Goal: Transaction & Acquisition: Purchase product/service

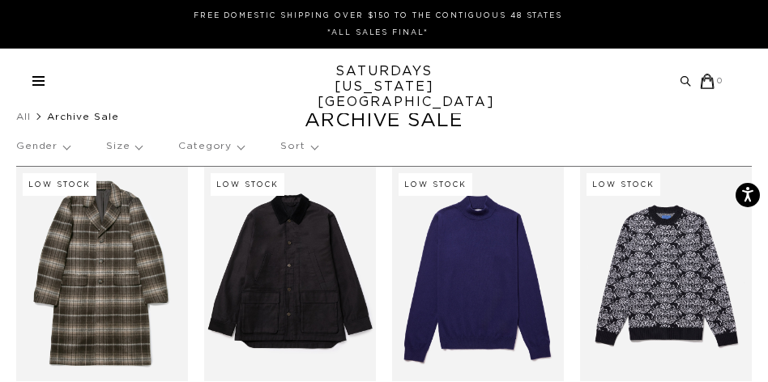
scroll to position [-10, 0]
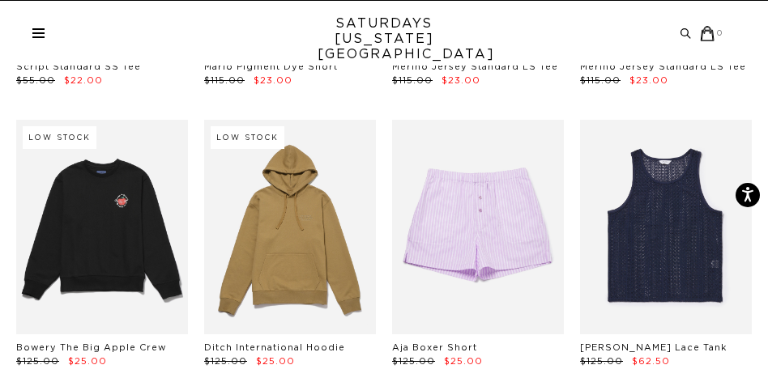
scroll to position [2694, 0]
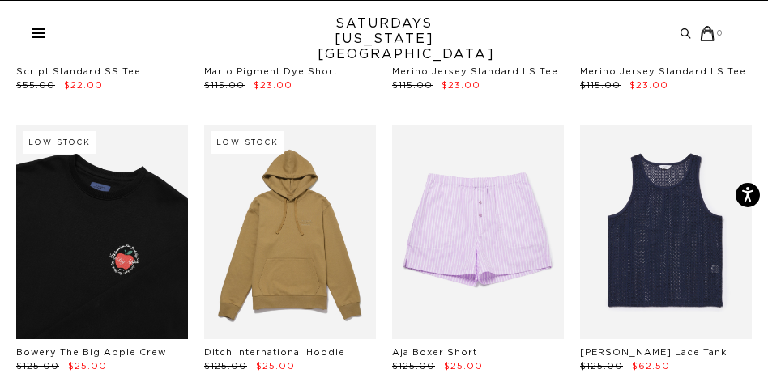
click at [143, 198] on link at bounding box center [102, 232] width 172 height 215
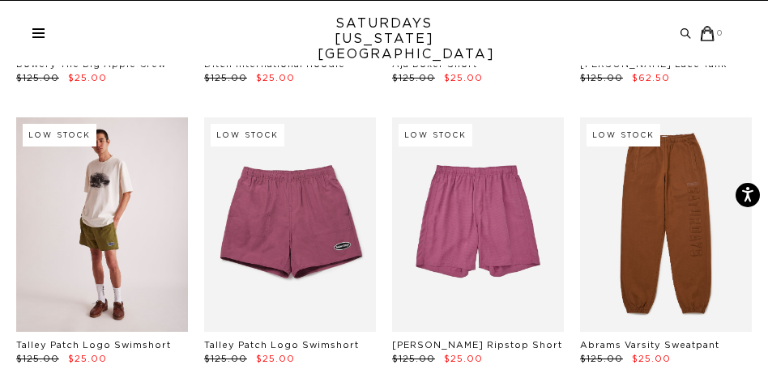
scroll to position [2988, 0]
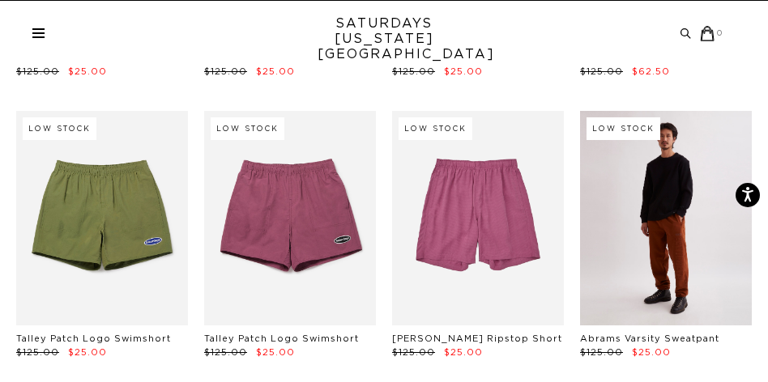
click at [690, 221] on link at bounding box center [666, 218] width 172 height 215
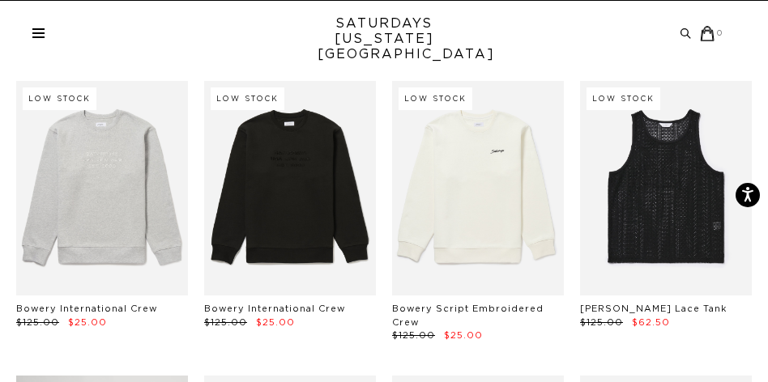
scroll to position [3281, 0]
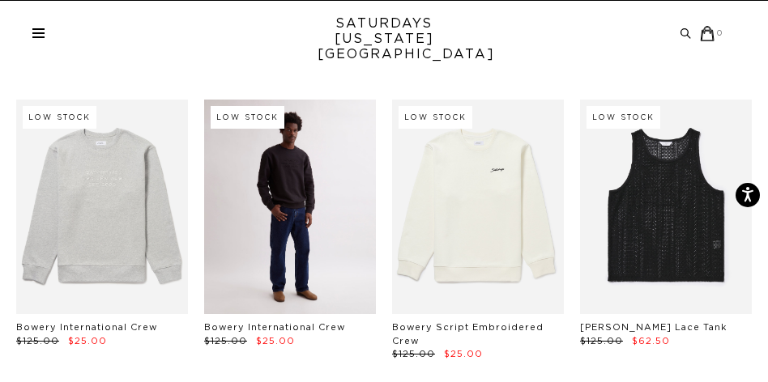
click at [315, 190] on link at bounding box center [290, 207] width 172 height 215
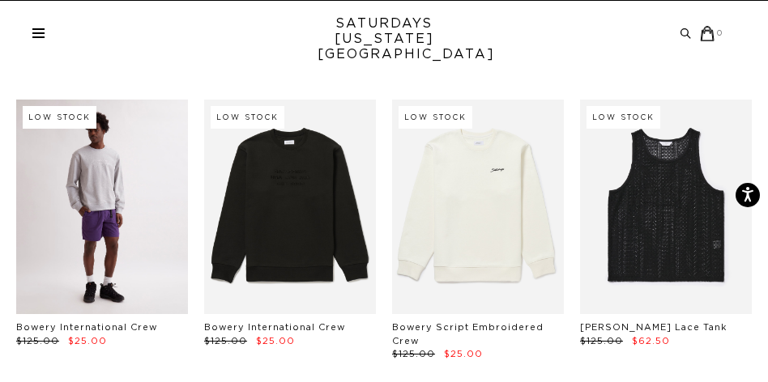
click at [107, 153] on link at bounding box center [102, 207] width 172 height 215
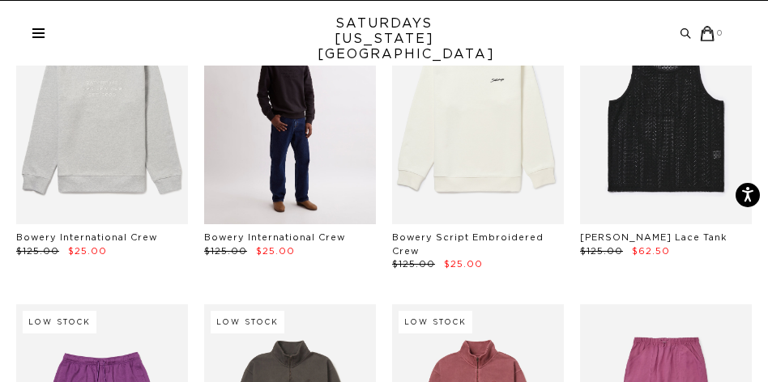
scroll to position [3371, 0]
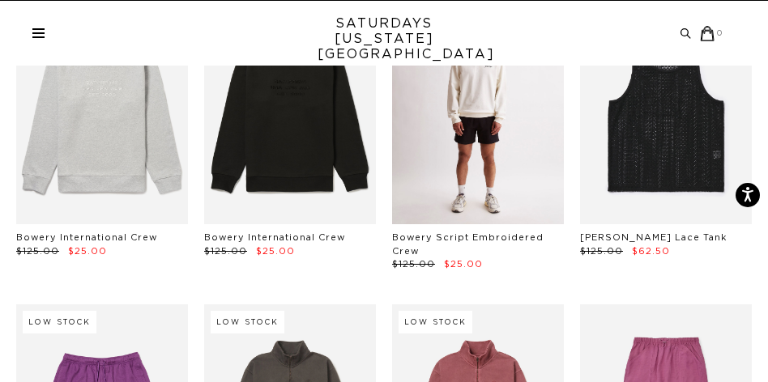
click at [522, 145] on link at bounding box center [478, 117] width 172 height 215
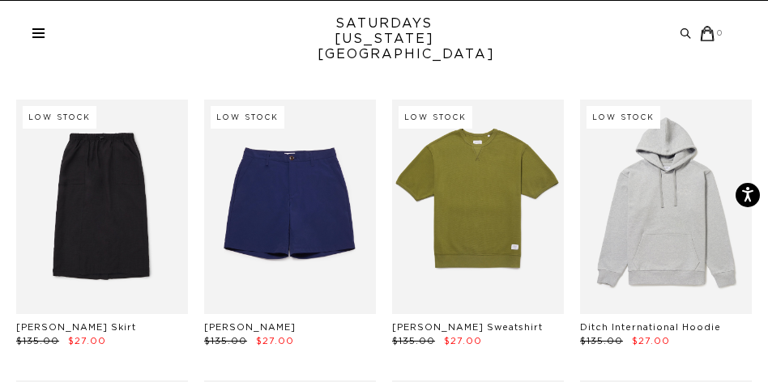
scroll to position [3877, 0]
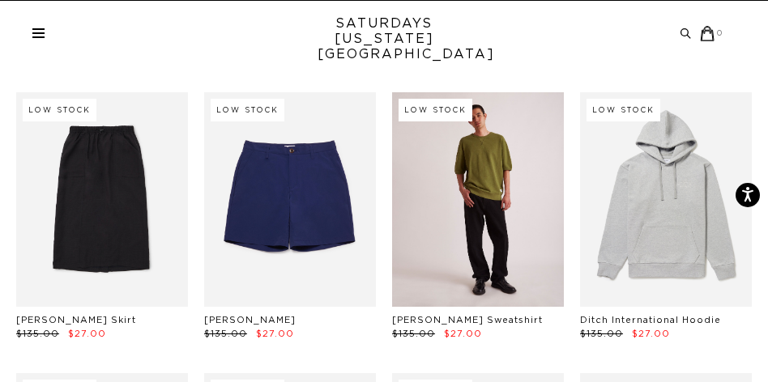
click at [507, 228] on link at bounding box center [478, 199] width 172 height 215
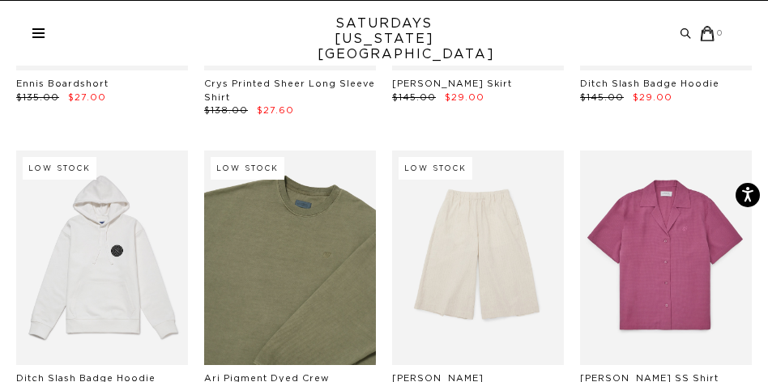
scroll to position [5266, 0]
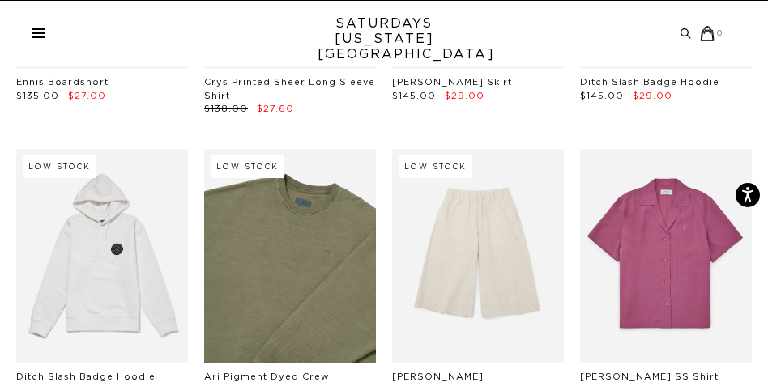
click at [313, 228] on link at bounding box center [290, 256] width 172 height 215
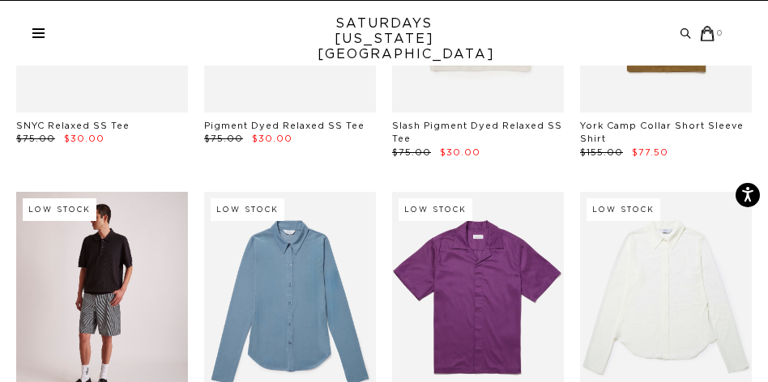
scroll to position [6080, 1]
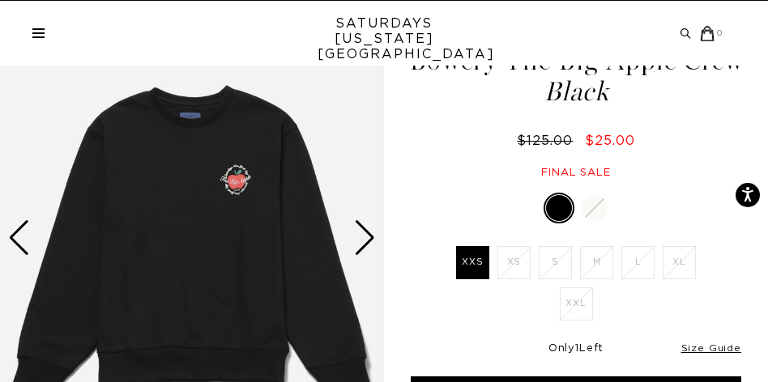
scroll to position [89, 0]
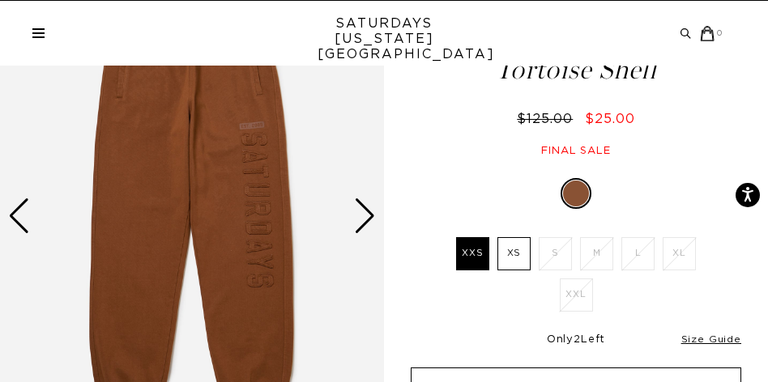
scroll to position [102, 0]
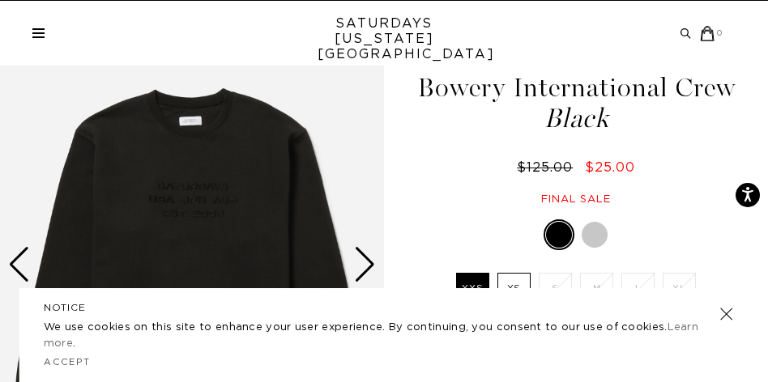
scroll to position [63, 0]
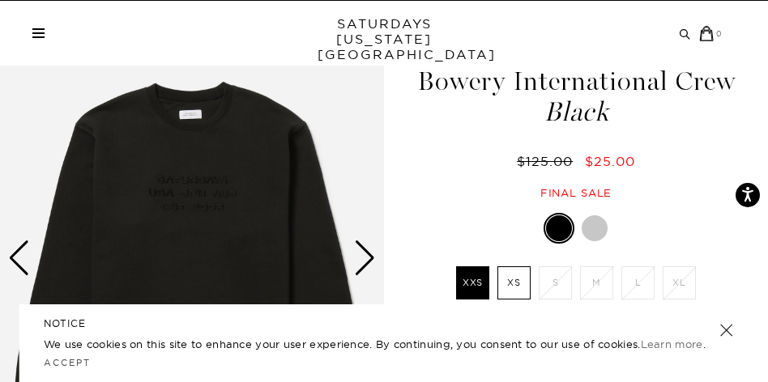
click at [512, 287] on label "XS" at bounding box center [513, 282] width 33 height 33
click at [0, 0] on input "XS" at bounding box center [0, 0] width 0 height 0
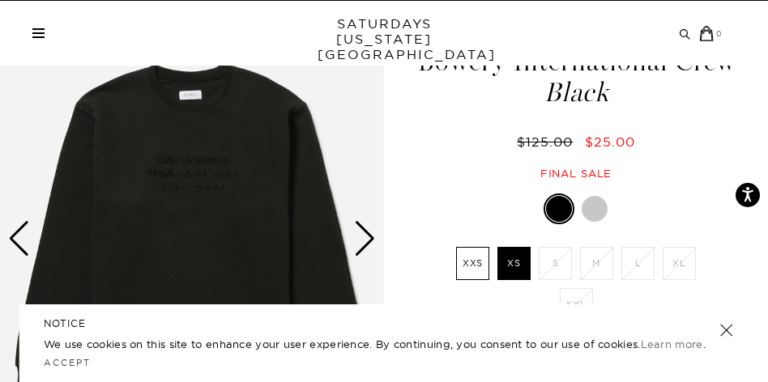
scroll to position [81, 0]
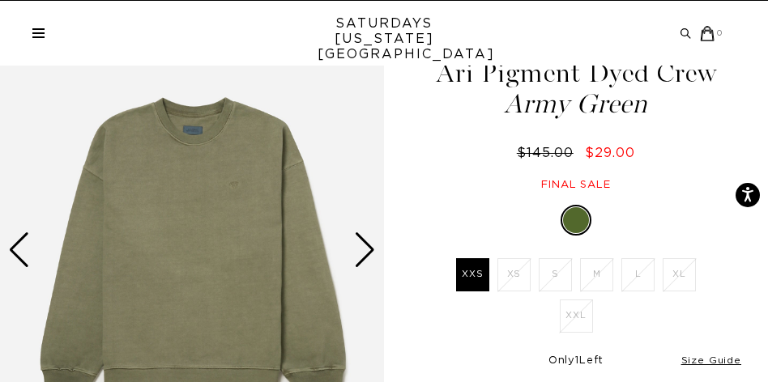
scroll to position [78, 0]
